Goal: Information Seeking & Learning: Learn about a topic

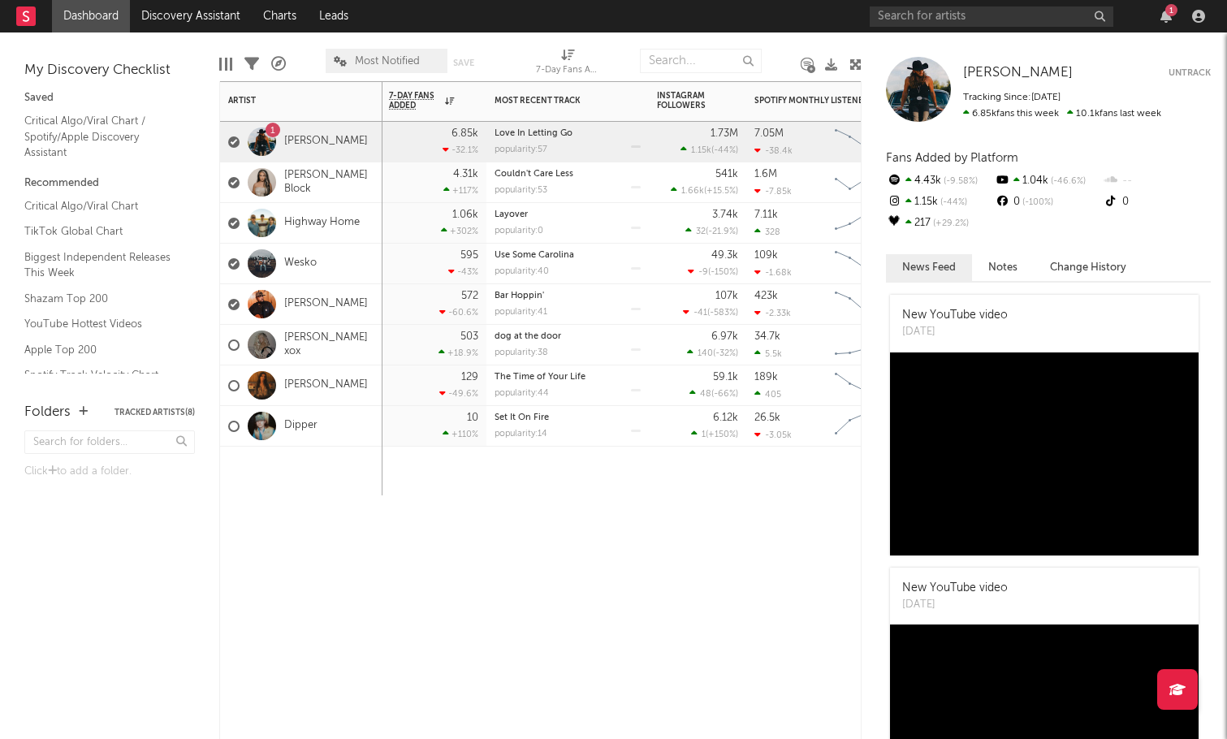
click at [685, 560] on div "7-Day Fans Added WoW % Change Most Recent Track Popularity Released Instagram F…" at bounding box center [540, 410] width 642 height 658
click at [1166, 18] on icon "button" at bounding box center [1165, 16] width 11 height 13
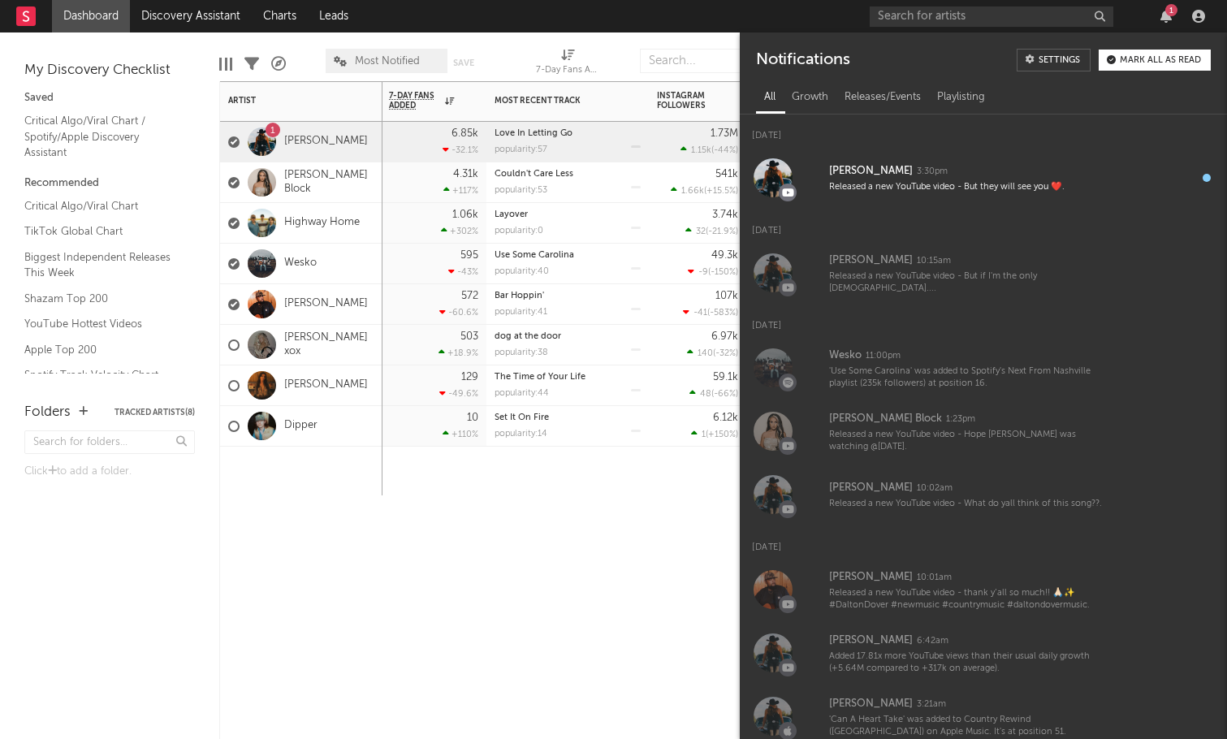
click at [1170, 50] on button "Mark all as read" at bounding box center [1154, 60] width 112 height 21
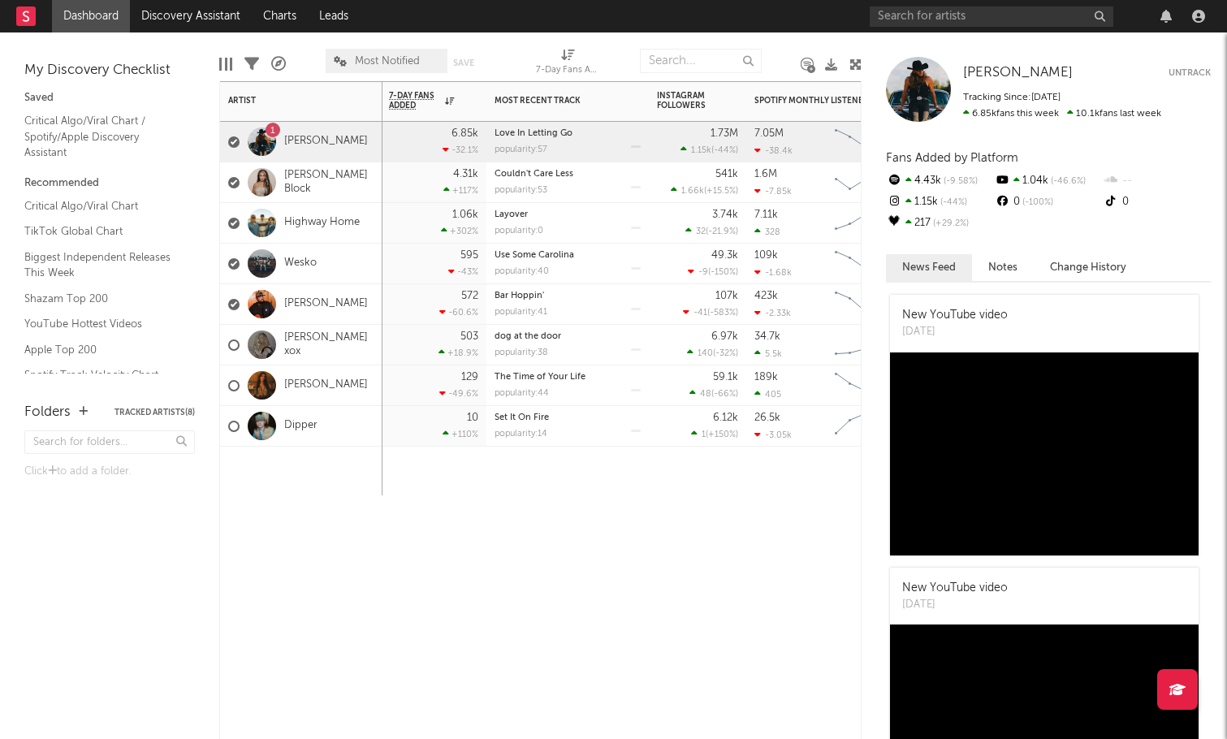
click at [595, 507] on div "7-Day Fans Added WoW % Change Most Recent Track Popularity Released Instagram F…" at bounding box center [540, 410] width 642 height 658
click at [331, 136] on link "[PERSON_NAME]" at bounding box center [326, 142] width 84 height 14
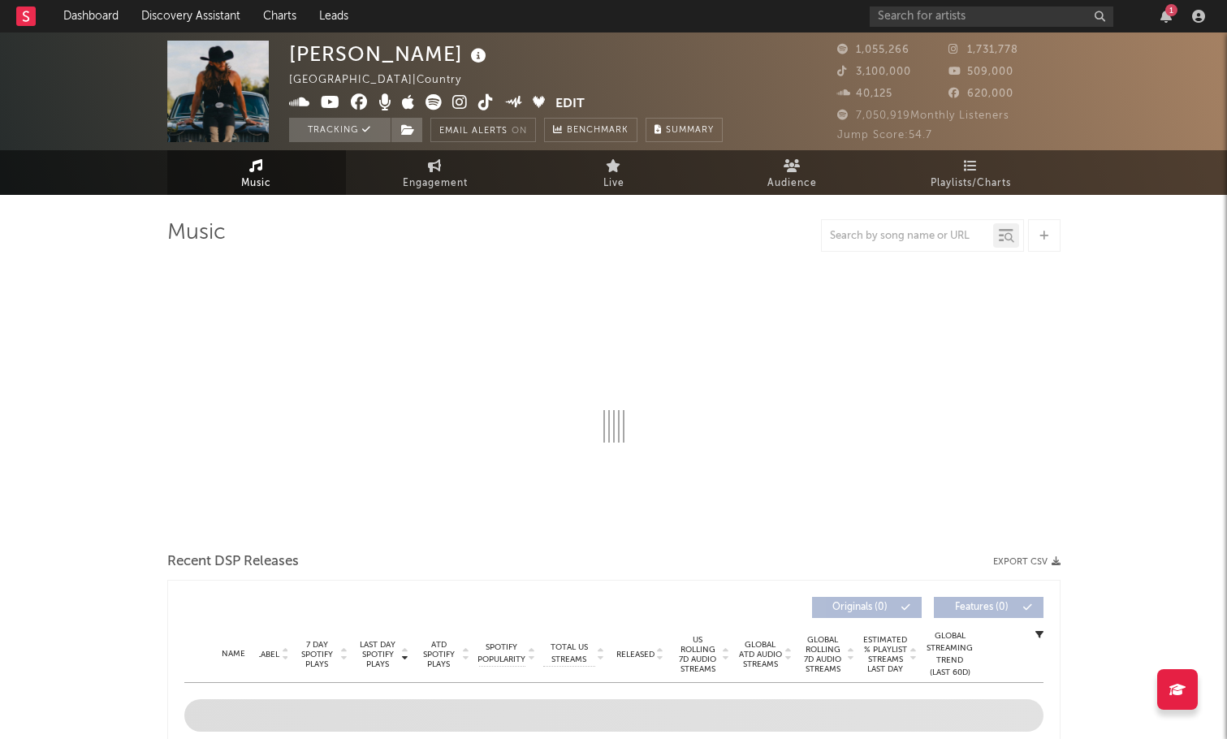
select select "6m"
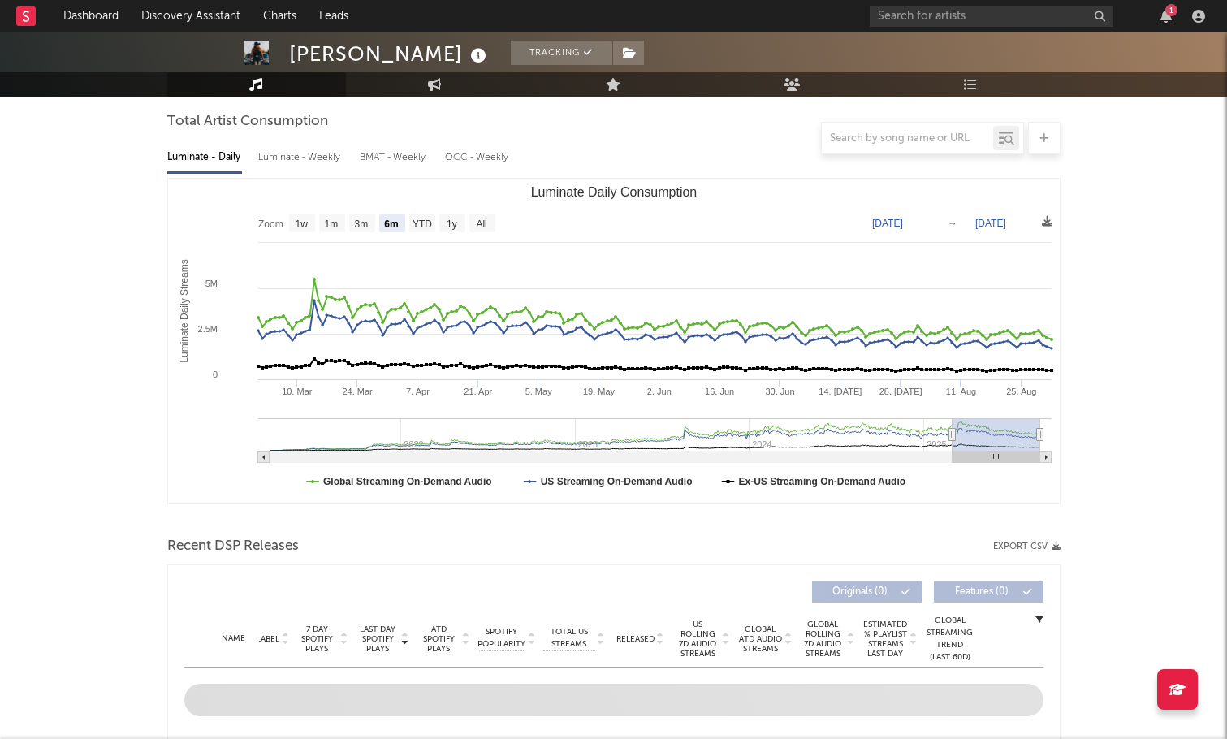
scroll to position [73, 0]
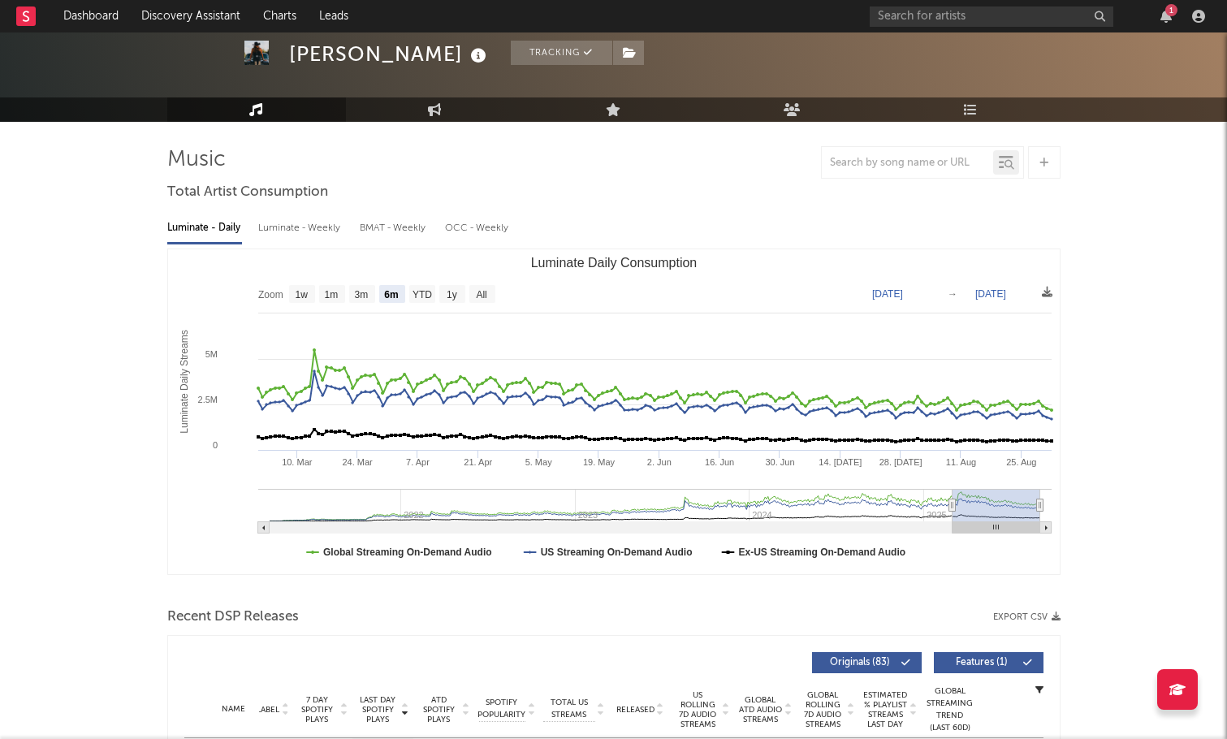
click at [327, 229] on div "Luminate - Weekly" at bounding box center [300, 228] width 85 height 28
select select "6m"
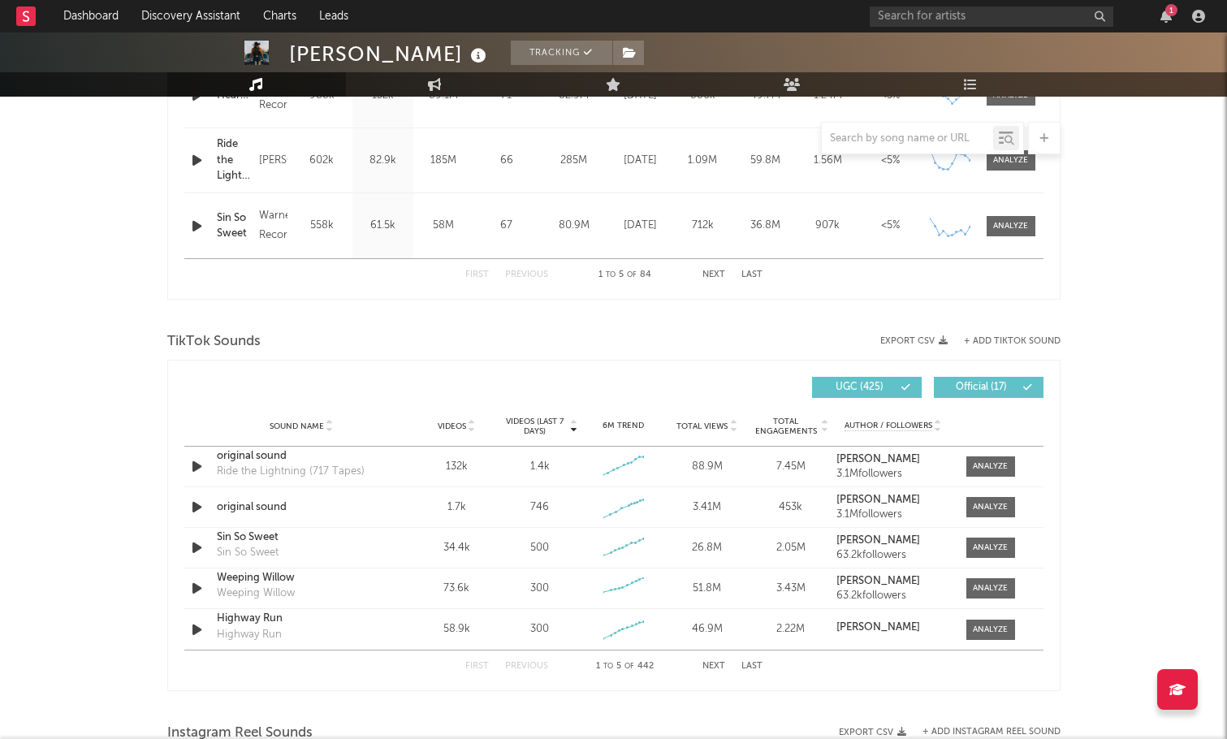
scroll to position [1083, 0]
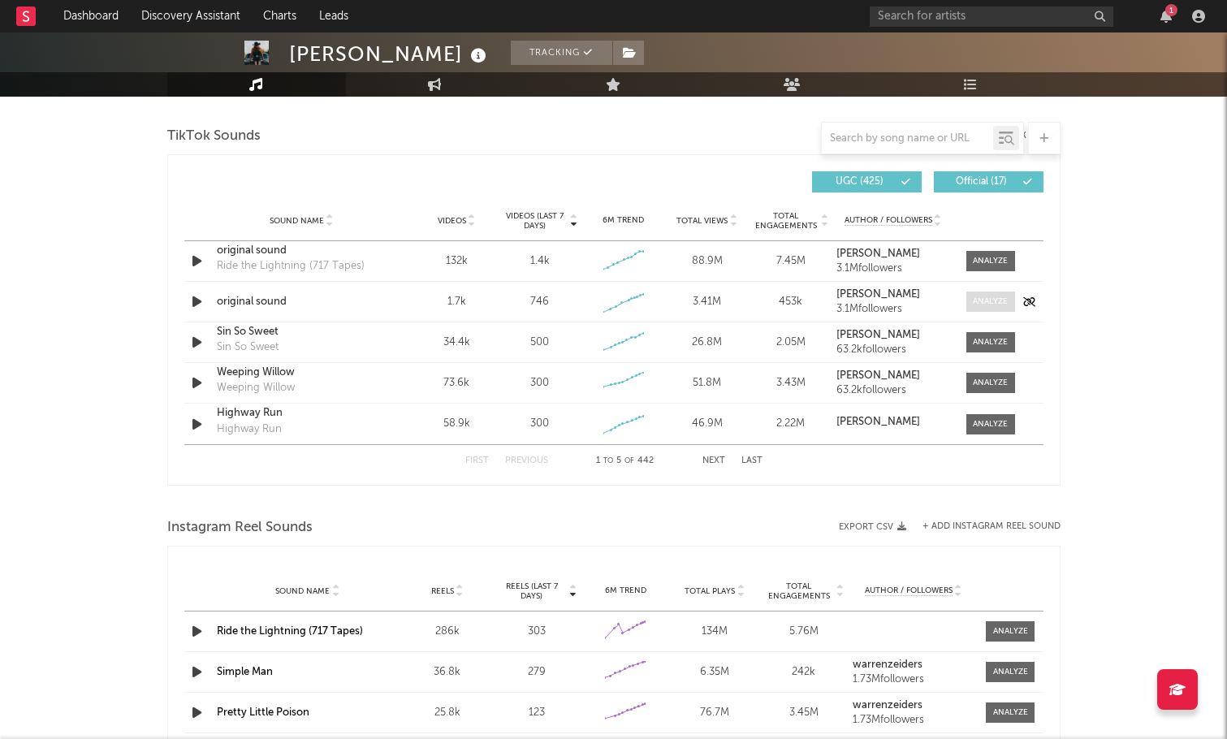
click at [989, 305] on div at bounding box center [990, 301] width 35 height 12
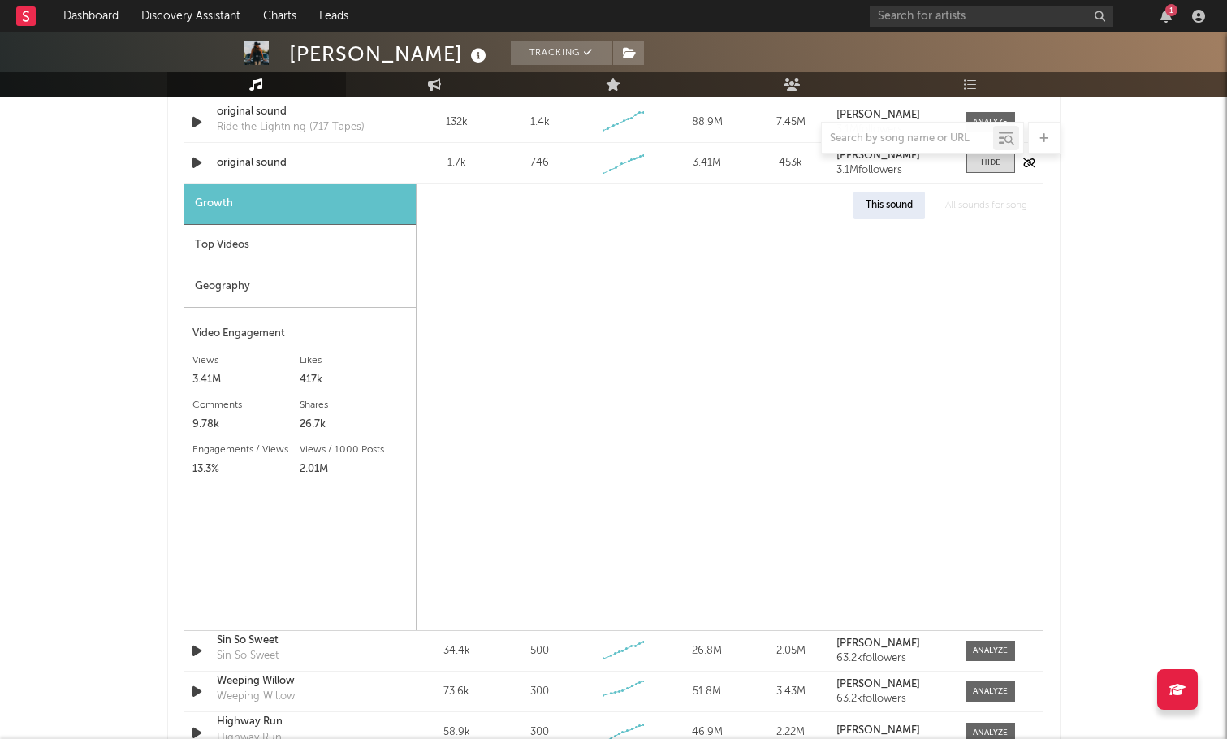
select select "1w"
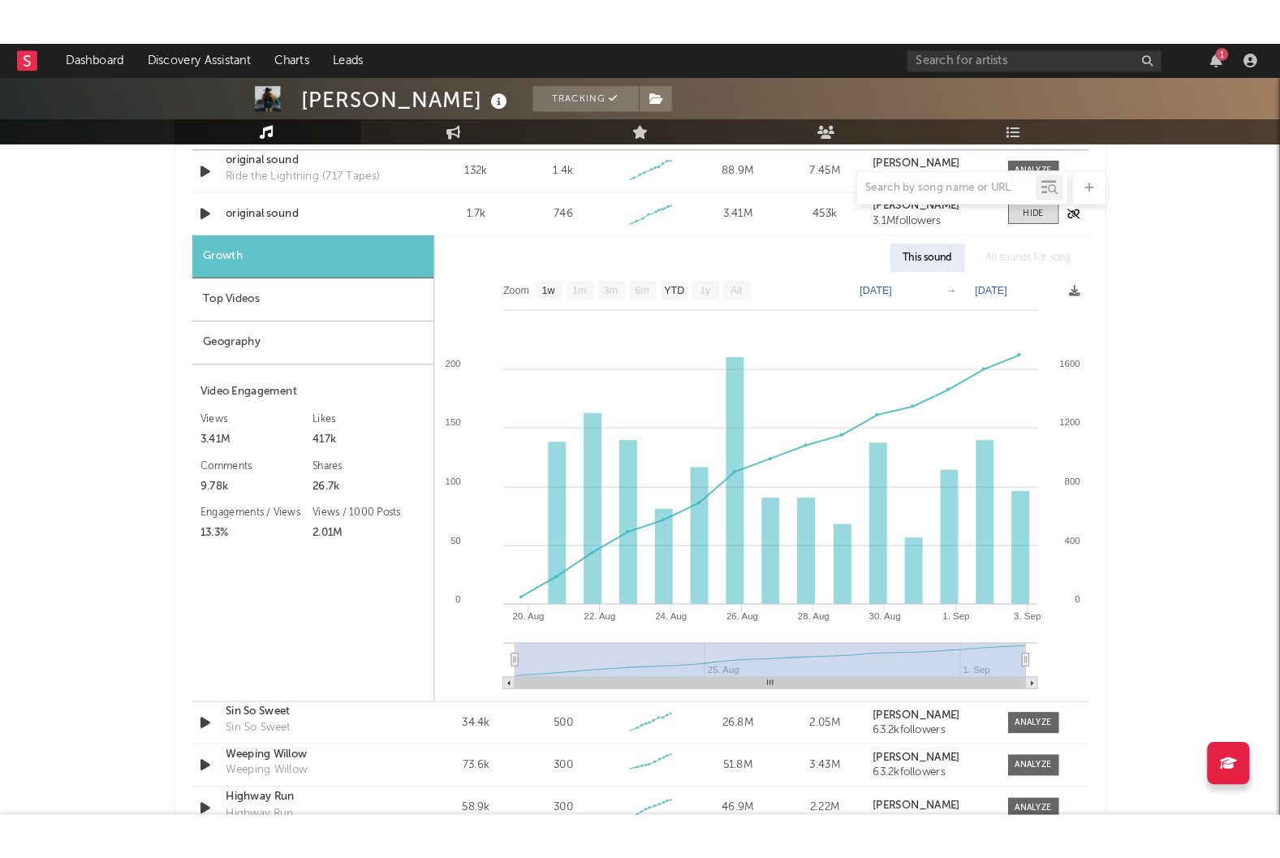
scroll to position [1240, 0]
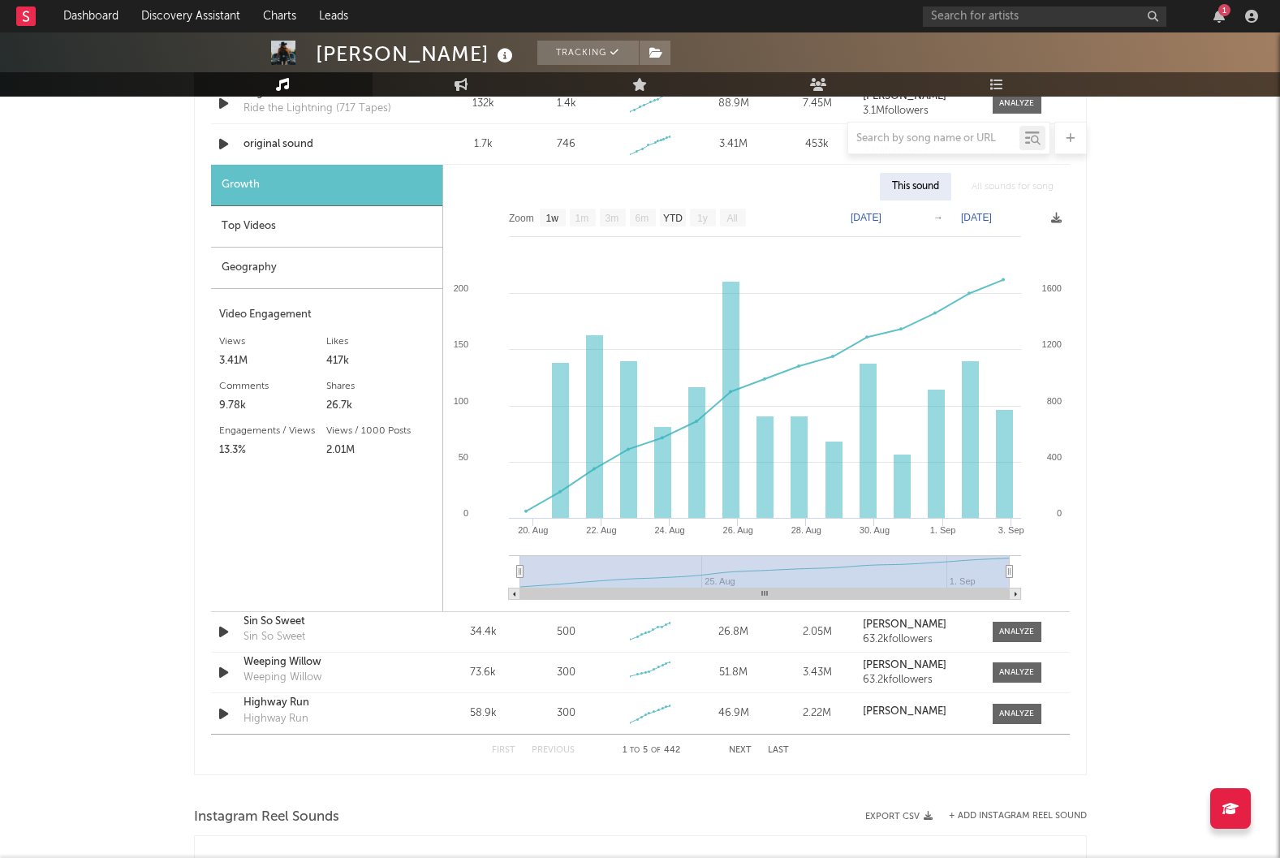
click at [744, 738] on button "Next" at bounding box center [740, 750] width 23 height 9
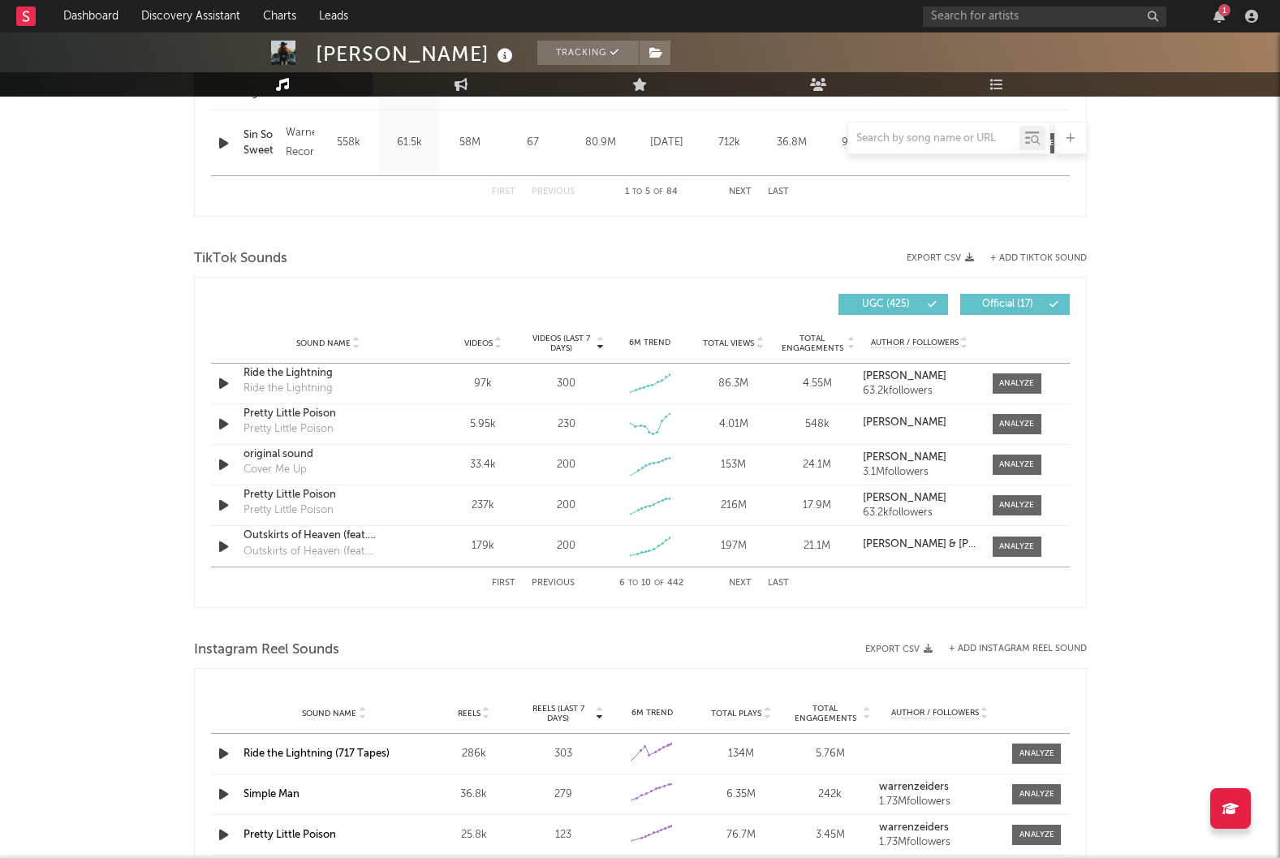
scroll to position [966, 0]
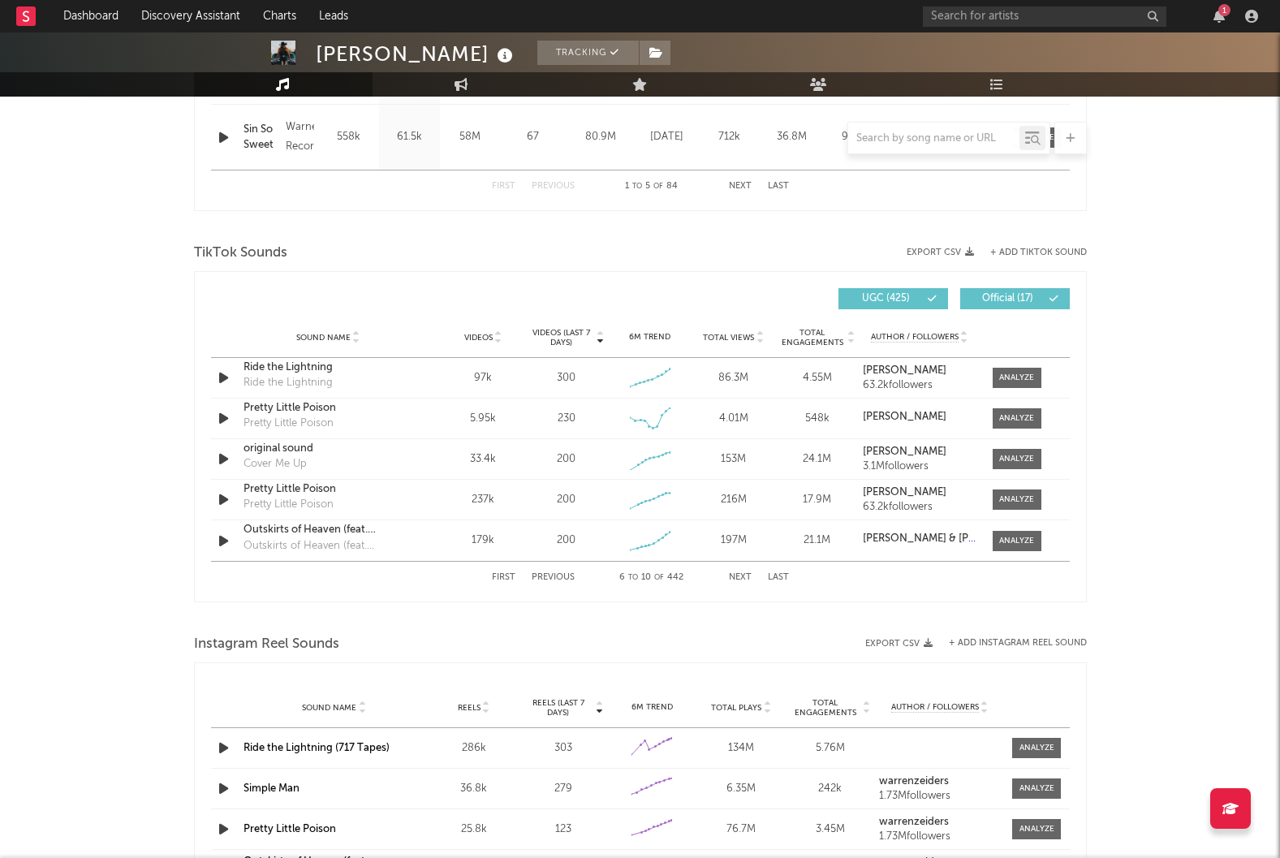
click at [740, 577] on button "Next" at bounding box center [740, 577] width 23 height 9
click at [743, 579] on button "Next" at bounding box center [740, 577] width 23 height 9
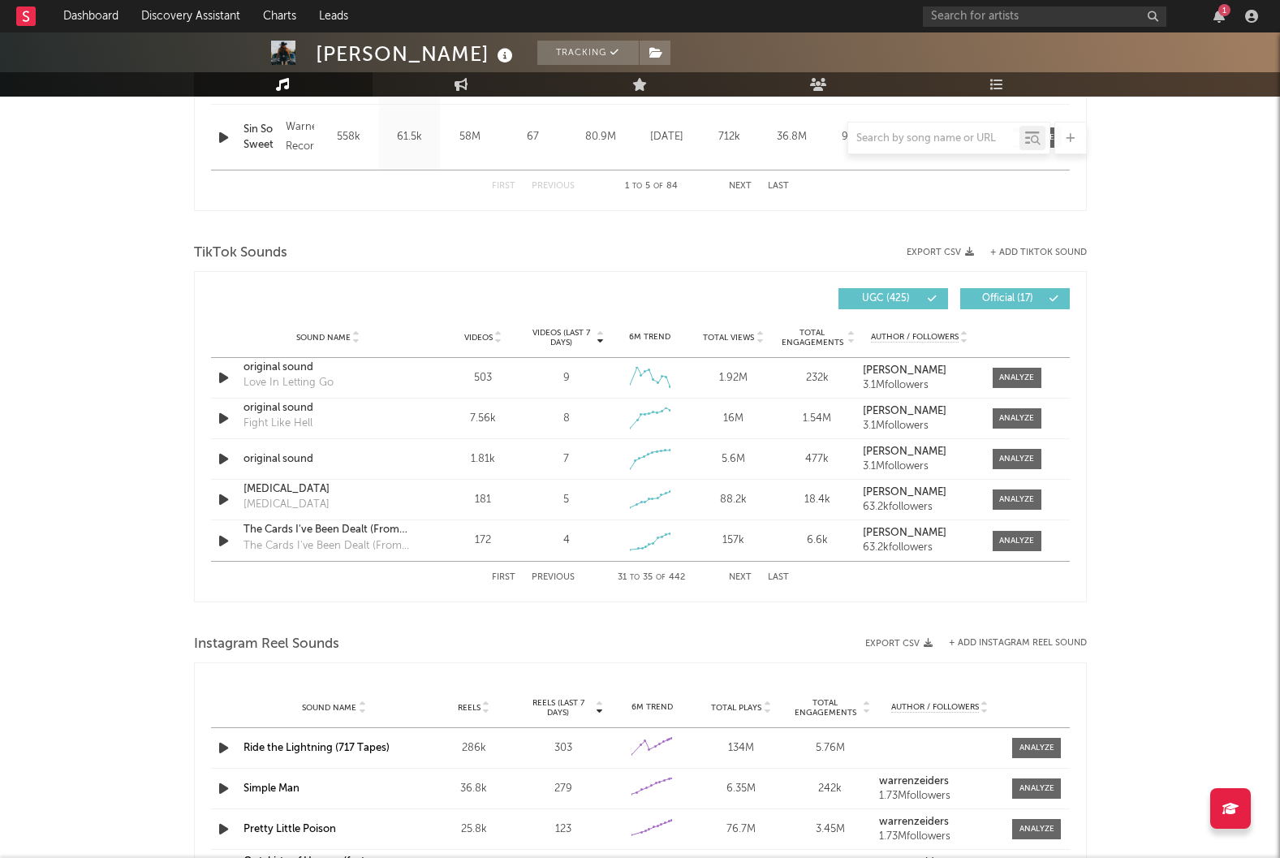
click at [743, 579] on button "Next" at bounding box center [740, 577] width 23 height 9
click at [505, 572] on div "First Previous 46 to 50 of 442 Next Last" at bounding box center [640, 578] width 297 height 32
click at [503, 576] on button "First" at bounding box center [504, 577] width 24 height 9
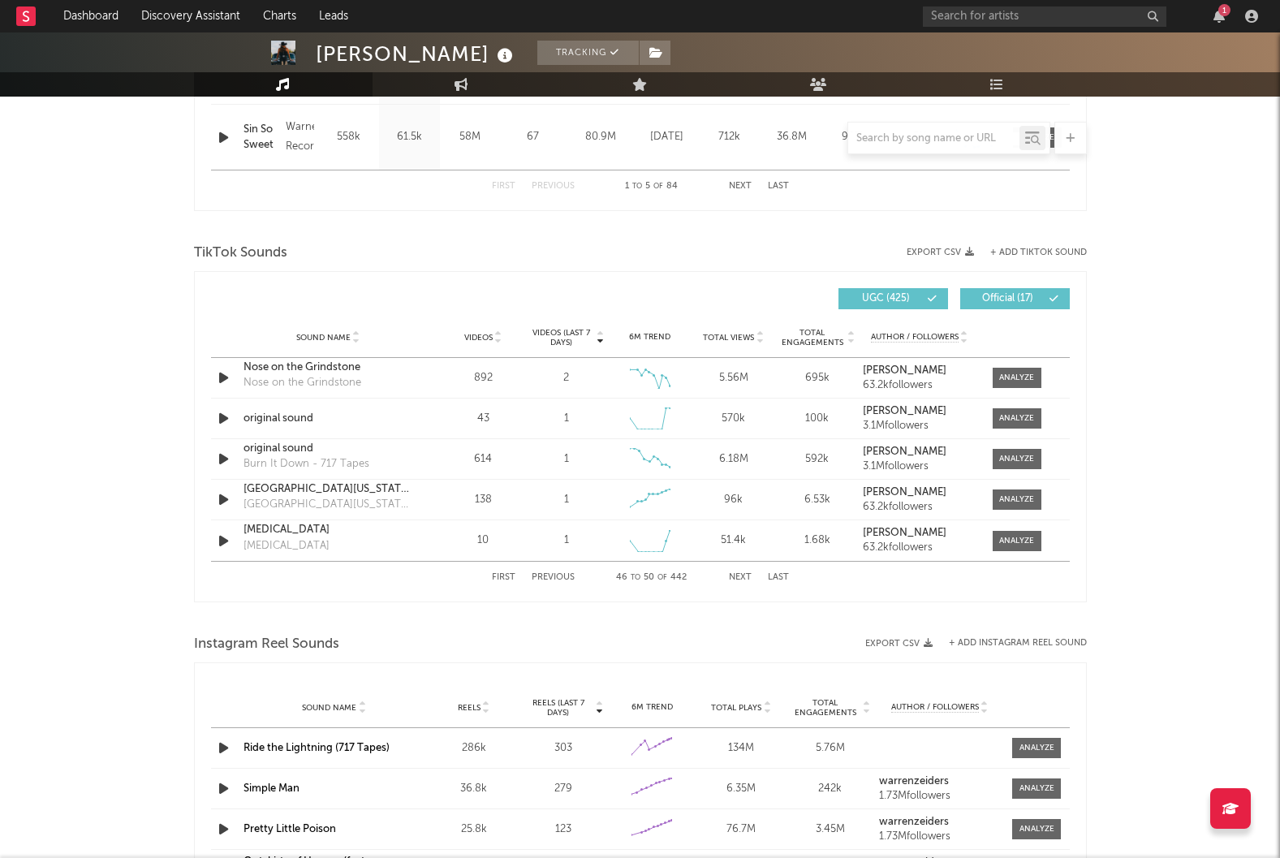
select select "1w"
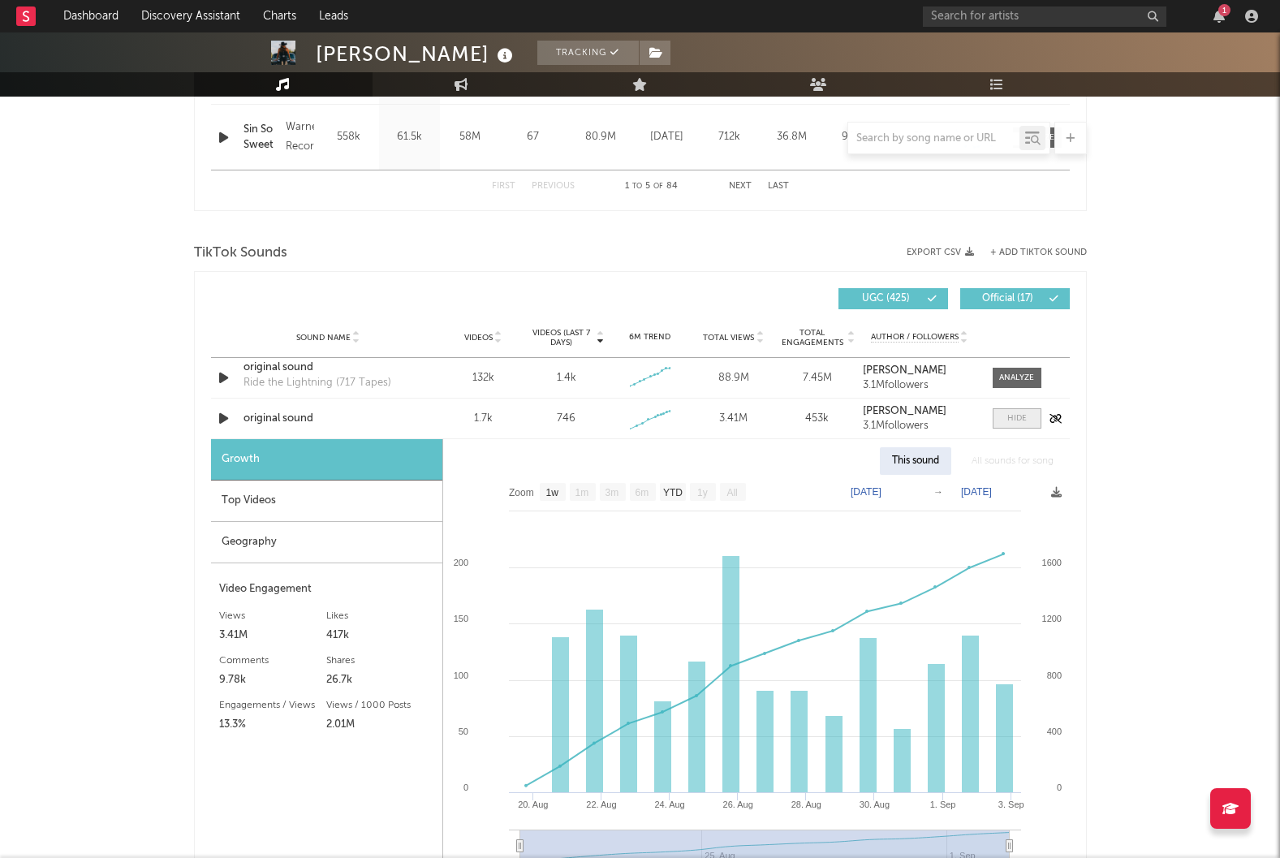
click at [1012, 426] on span at bounding box center [1017, 418] width 49 height 20
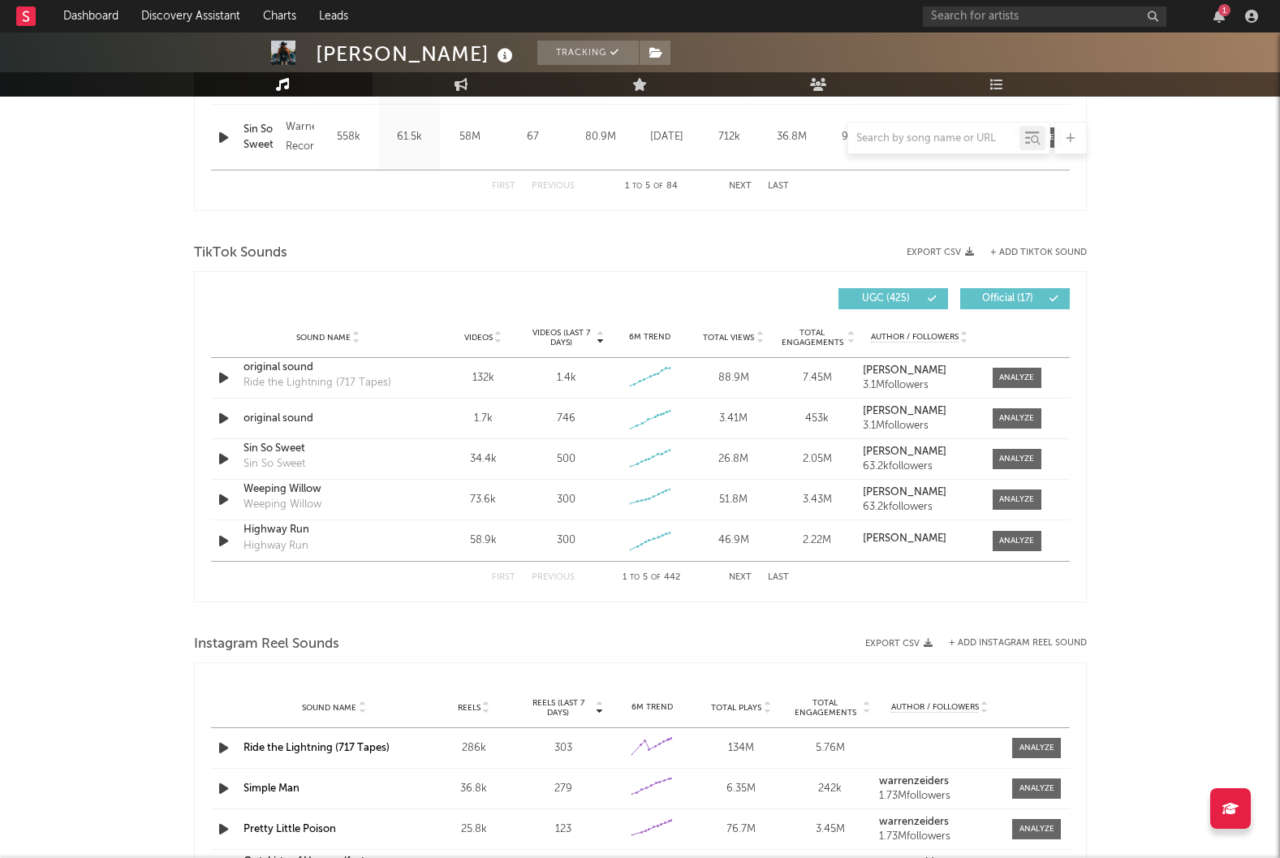
click at [734, 572] on div "First Previous 1 to 5 of 442 Next Last" at bounding box center [640, 578] width 297 height 32
click at [744, 576] on button "Next" at bounding box center [740, 577] width 23 height 9
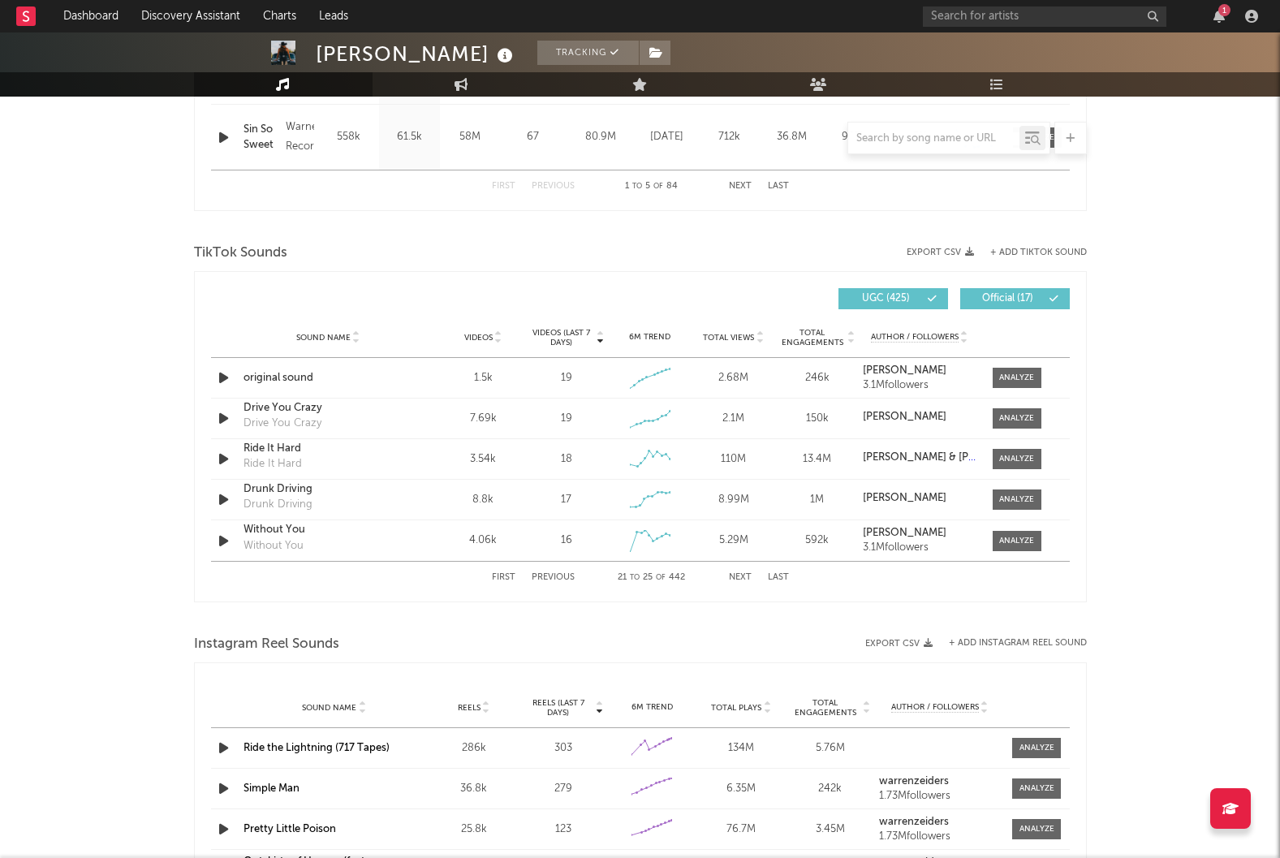
click at [744, 576] on button "Next" at bounding box center [740, 577] width 23 height 9
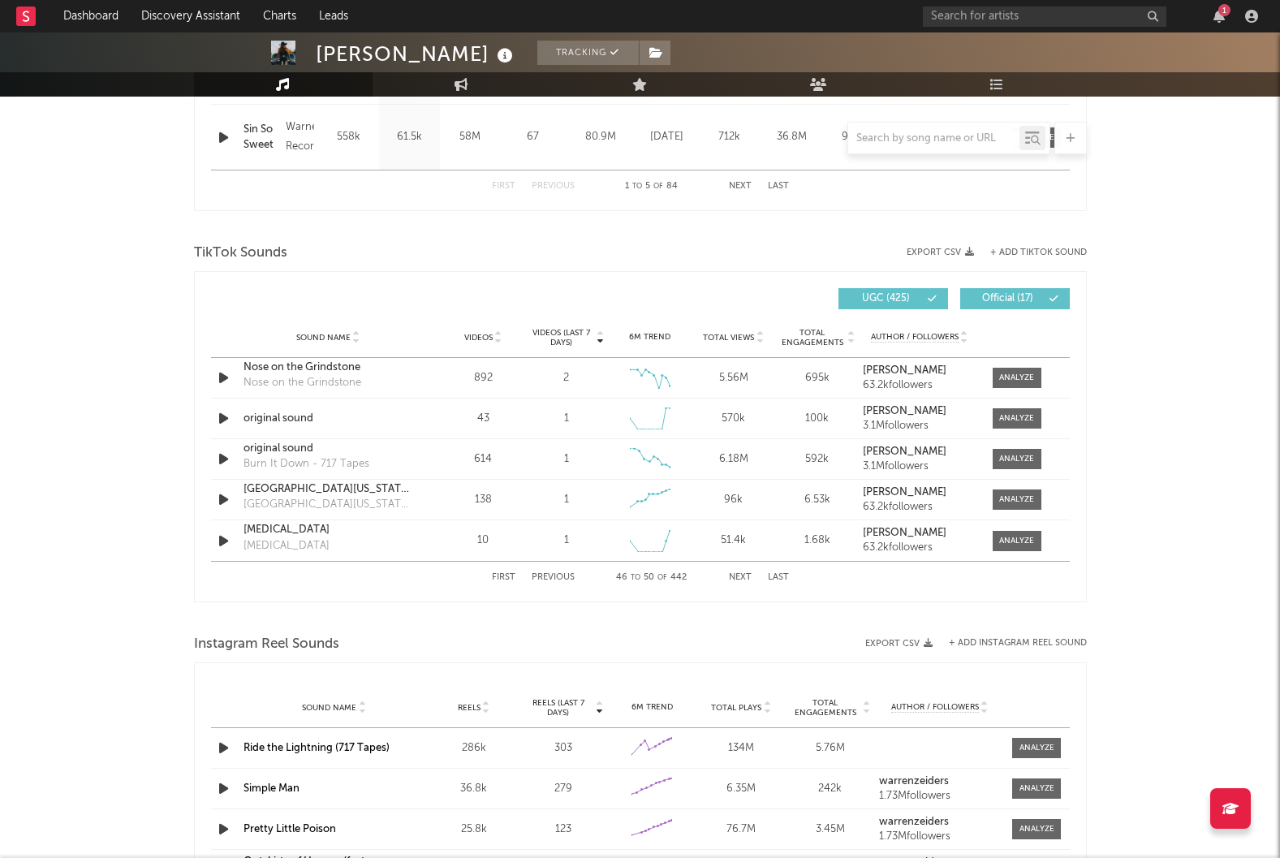
click at [744, 576] on button "Next" at bounding box center [740, 577] width 23 height 9
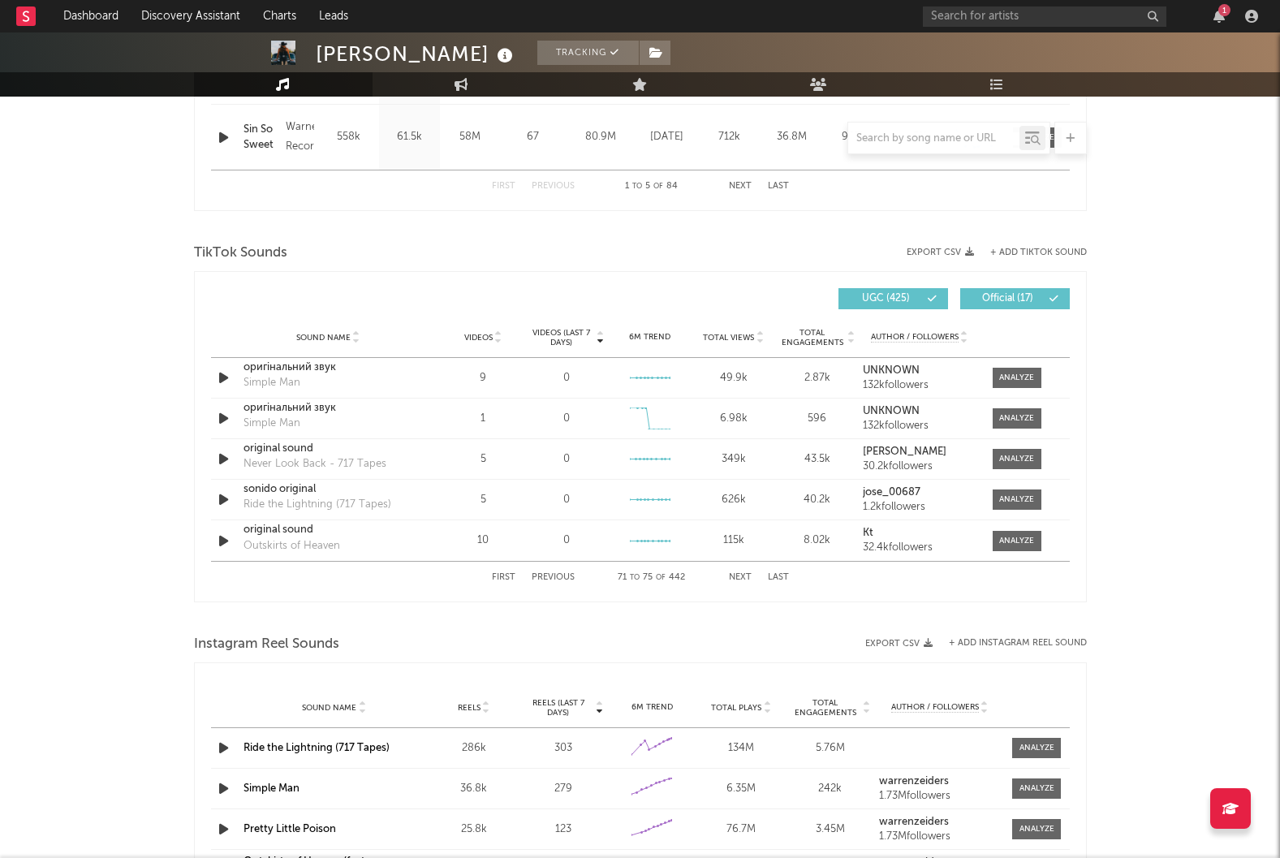
click at [744, 576] on button "Next" at bounding box center [740, 577] width 23 height 9
click at [776, 575] on button "Last" at bounding box center [778, 577] width 21 height 9
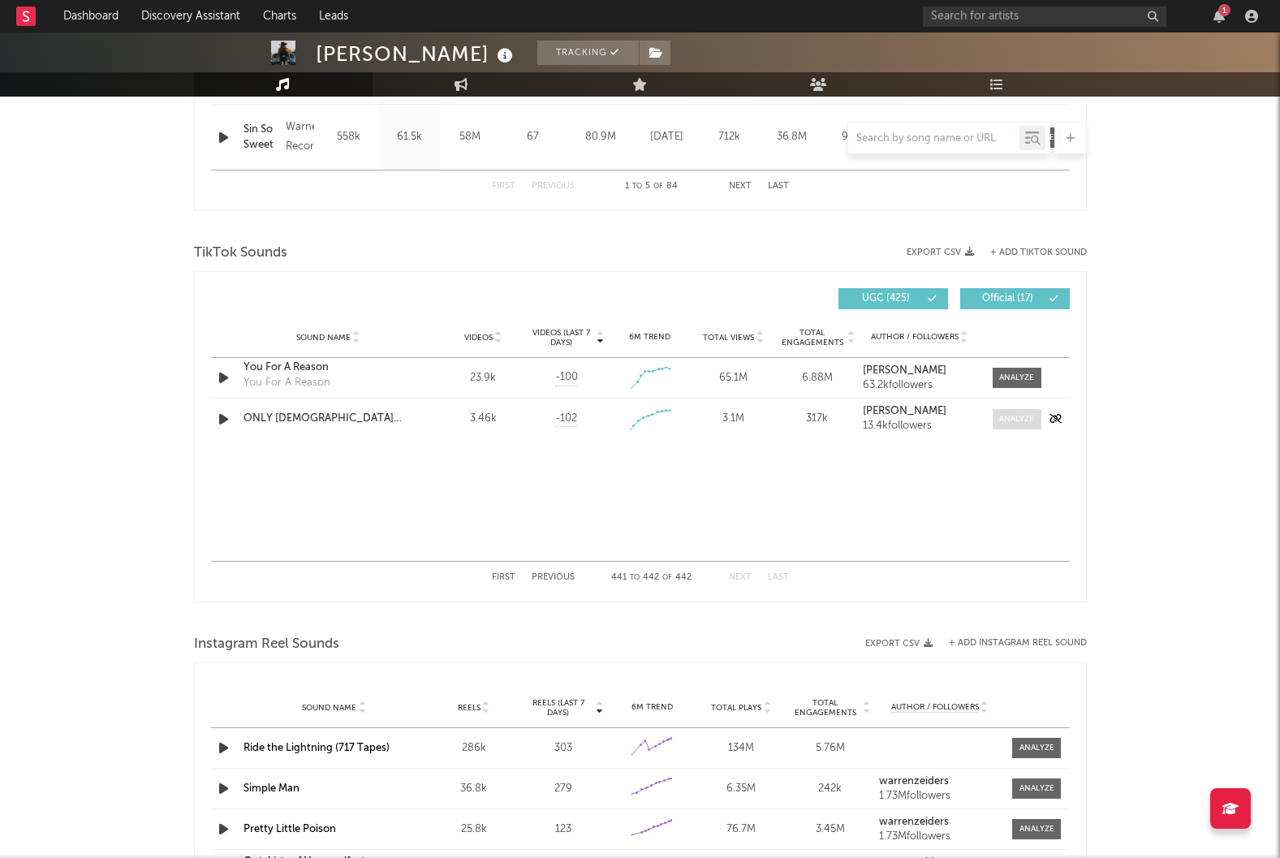
click at [1012, 419] on div at bounding box center [1016, 419] width 35 height 12
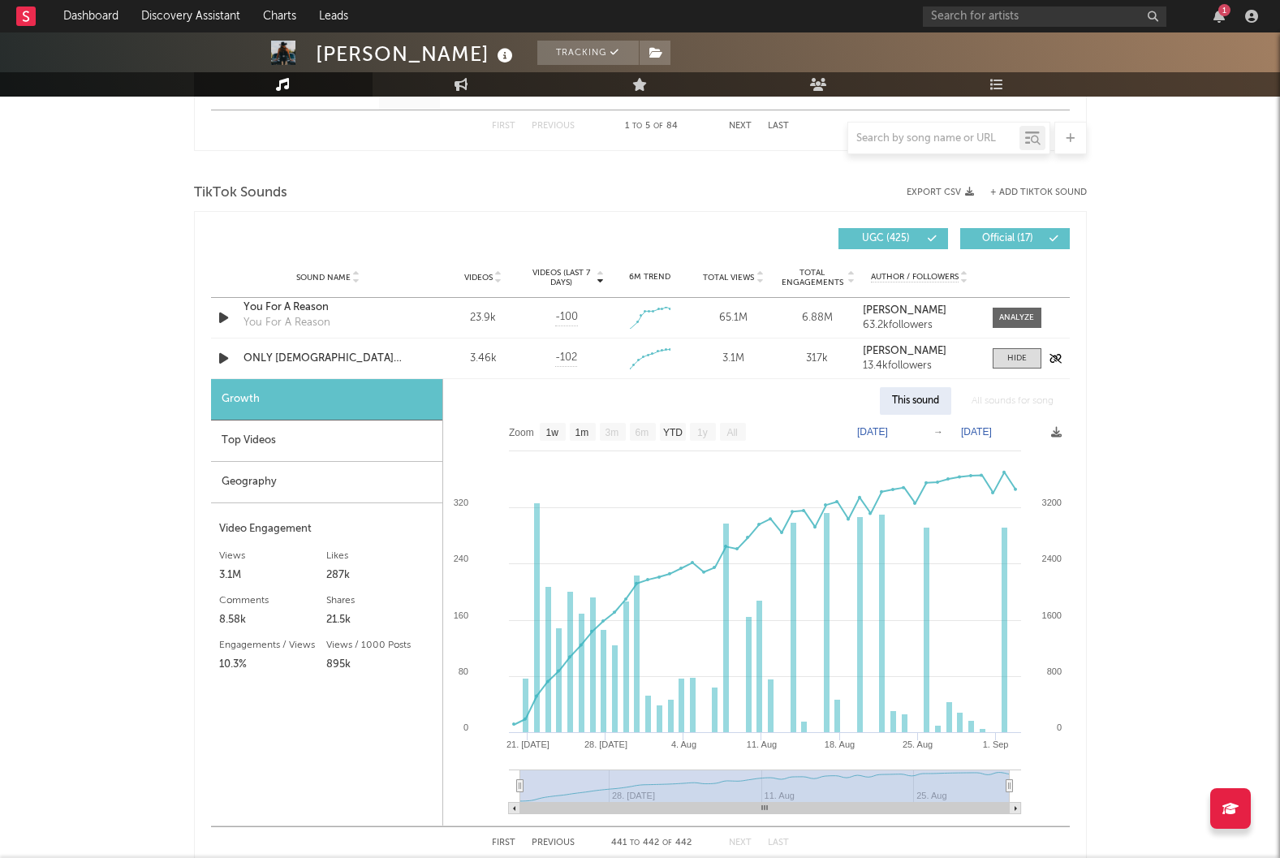
scroll to position [1026, 0]
click at [554, 433] on text "1w" at bounding box center [552, 432] width 13 height 11
select select "1w"
type input "[DATE]"
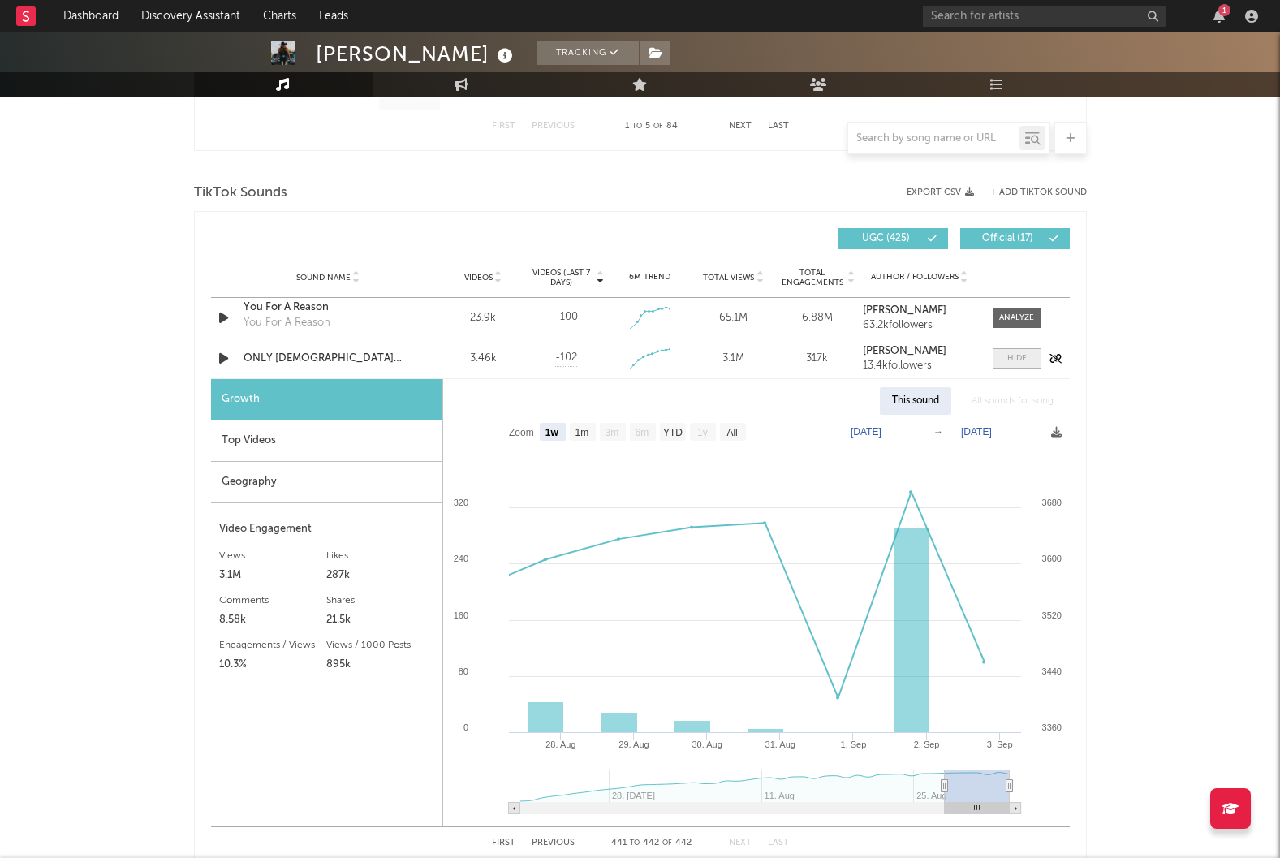
click at [1026, 356] on div at bounding box center [1016, 358] width 19 height 12
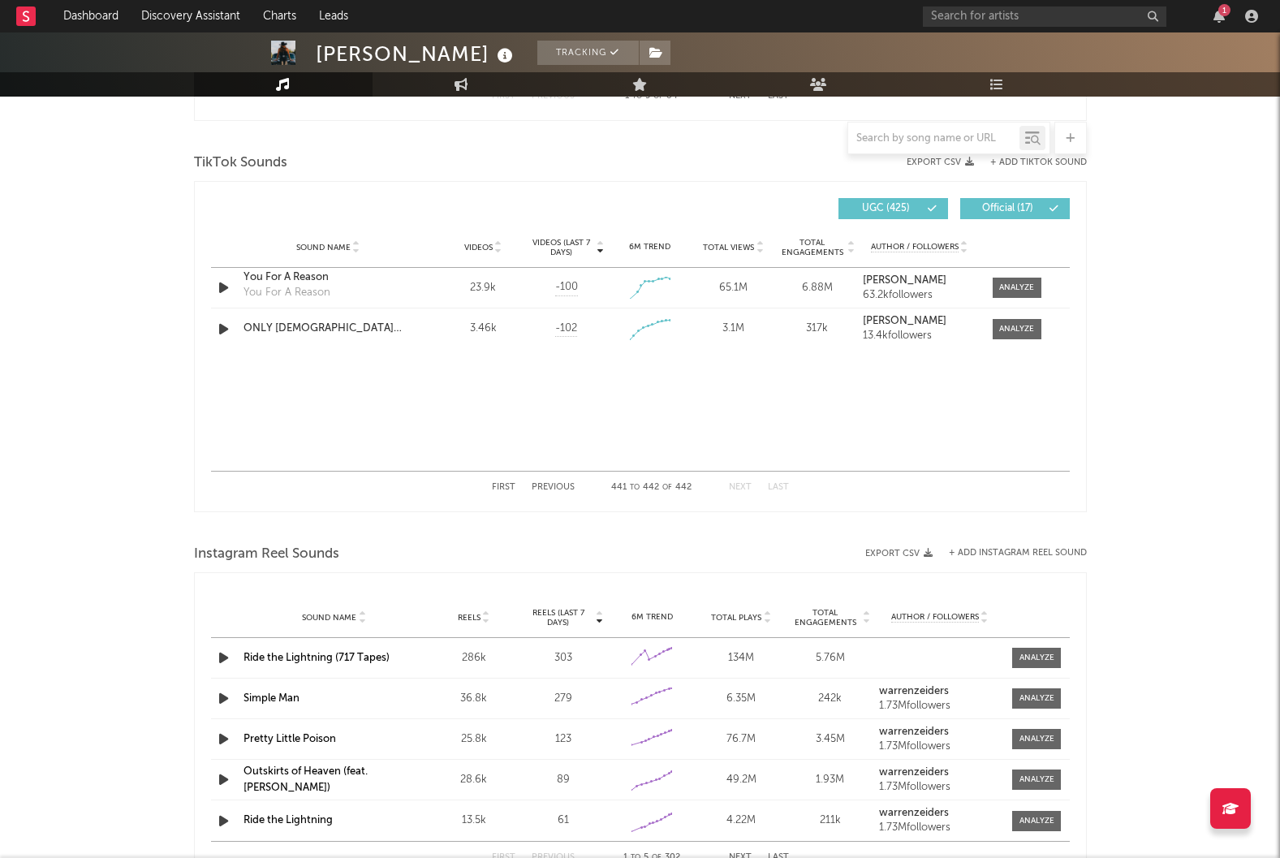
scroll to position [1059, 0]
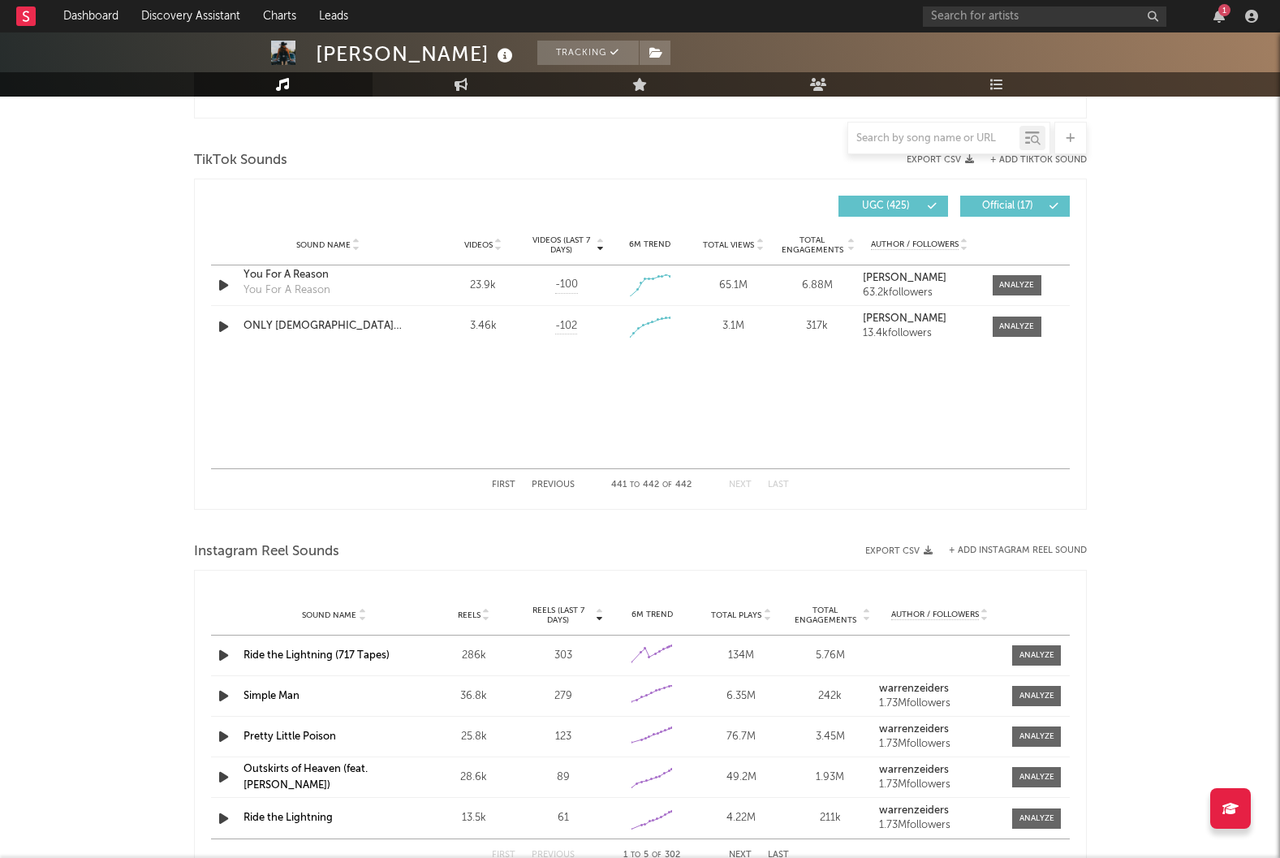
click at [507, 477] on div "First Previous 441 to 442 of 442 Next Last" at bounding box center [640, 485] width 297 height 32
click at [507, 488] on button "First" at bounding box center [504, 485] width 24 height 9
